Goal: Information Seeking & Learning: Learn about a topic

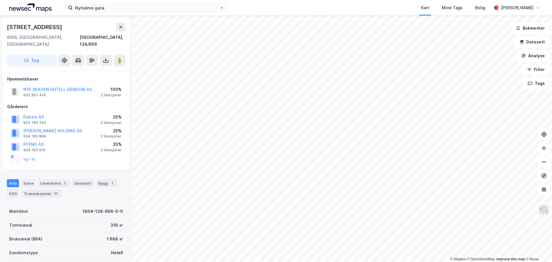
drag, startPoint x: 221, startPoint y: 7, endPoint x: 157, endPoint y: 13, distance: 64.4
click at [220, 7] on span at bounding box center [221, 7] width 5 height 5
click at [219, 7] on input "Nyholms gata" at bounding box center [146, 7] width 147 height 9
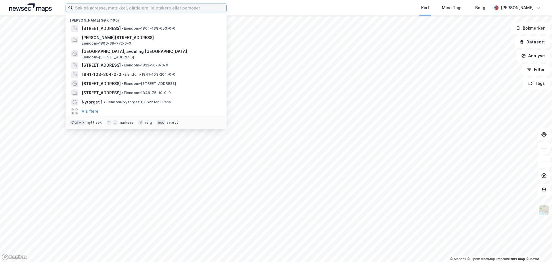
click at [115, 8] on input at bounding box center [150, 7] width 154 height 9
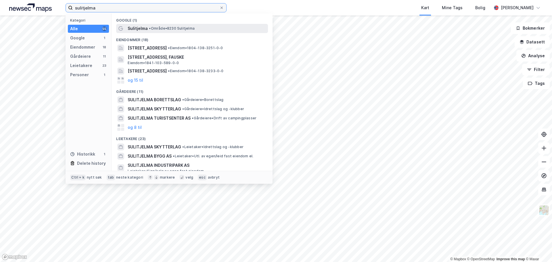
type input "sulitjelma"
click at [148, 31] on div "Sulitjelma • Område • 8230 [GEOGRAPHIC_DATA]" at bounding box center [197, 28] width 139 height 7
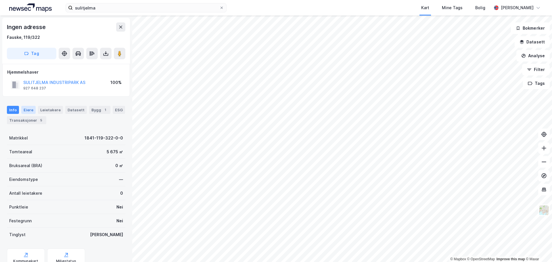
click at [27, 109] on div "Eiere" at bounding box center [28, 110] width 14 height 8
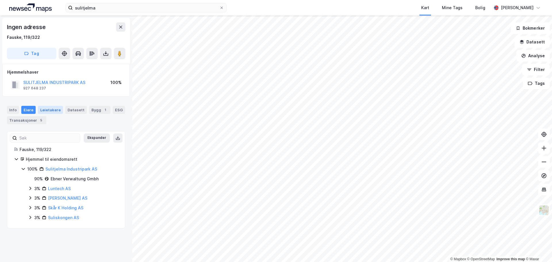
click at [44, 110] on div "Leietakere" at bounding box center [50, 110] width 25 height 8
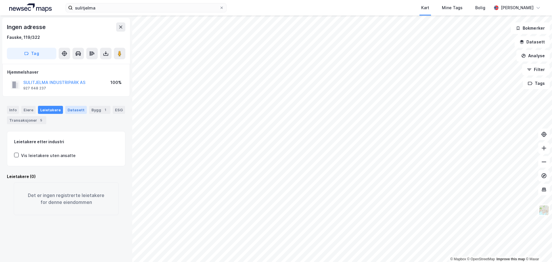
click at [71, 109] on div "Datasett" at bounding box center [76, 110] width 22 height 8
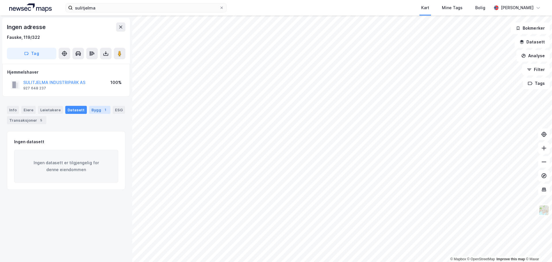
click at [92, 110] on div "Bygg 1" at bounding box center [99, 110] width 21 height 8
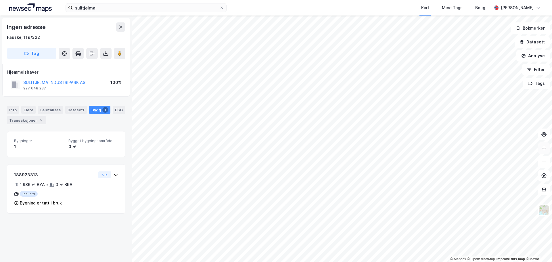
click at [546, 148] on icon at bounding box center [544, 148] width 6 height 6
click at [12, 110] on div "Info" at bounding box center [13, 110] width 12 height 8
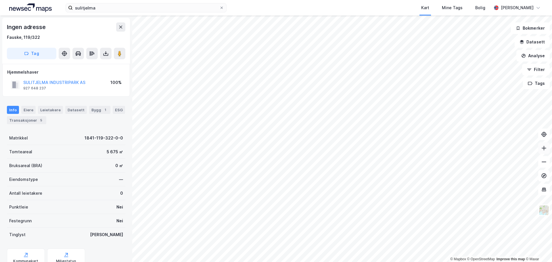
click at [544, 148] on icon at bounding box center [544, 148] width 6 height 6
click at [507, 7] on div "[PERSON_NAME]" at bounding box center [517, 7] width 33 height 7
click at [484, 39] on div "Logg ut" at bounding box center [489, 35] width 16 height 7
